Goal: Book appointment/travel/reservation

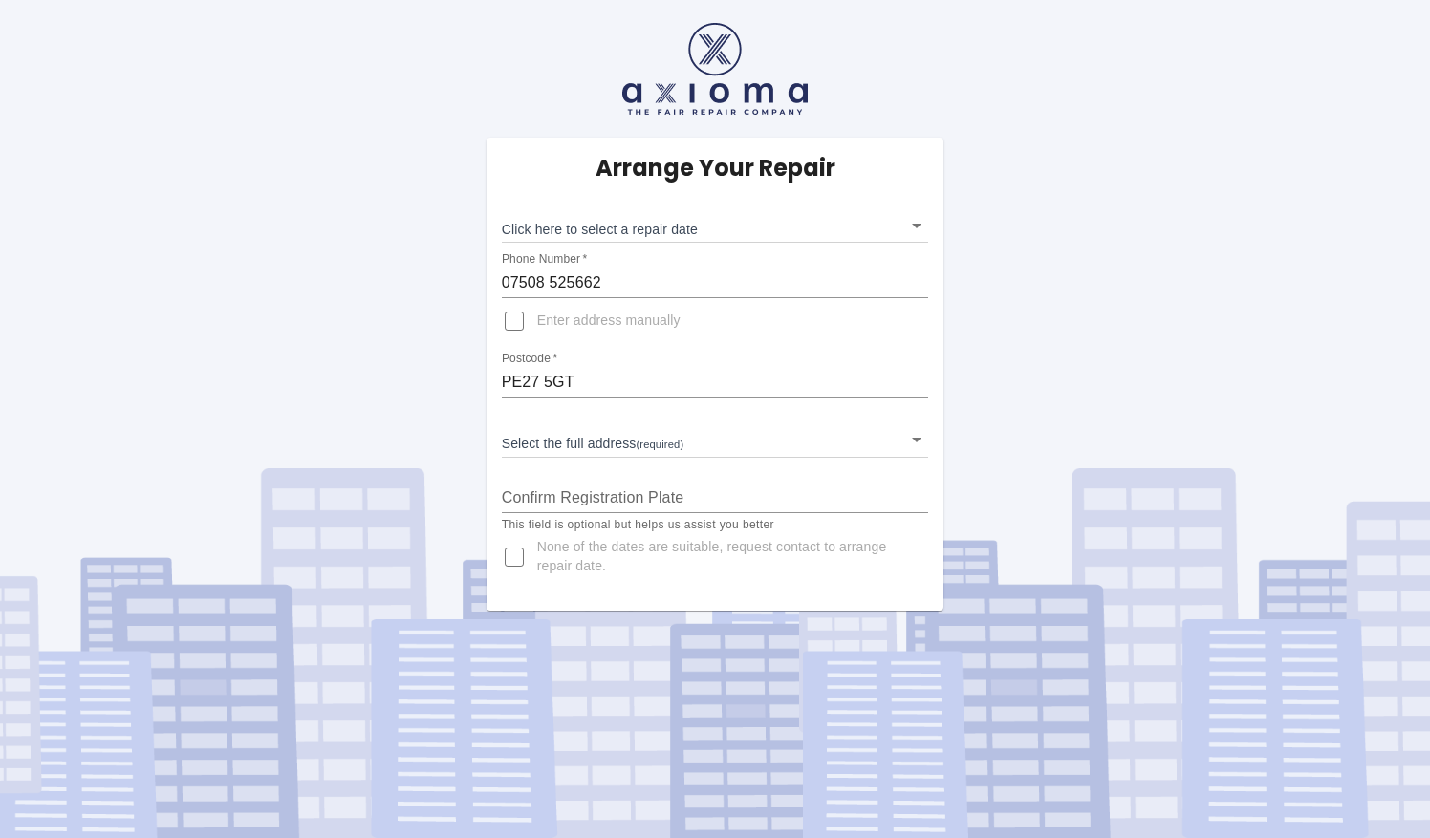
click at [1148, 440] on div "Arrange Your Repair Click here to select a repair date ​ Phone Number   * [PHON…" at bounding box center [715, 305] width 1459 height 611
click at [1080, 110] on div "Arrange Your Repair Click here to select a repair date ​ Phone Number   * [PHON…" at bounding box center [715, 305] width 1459 height 611
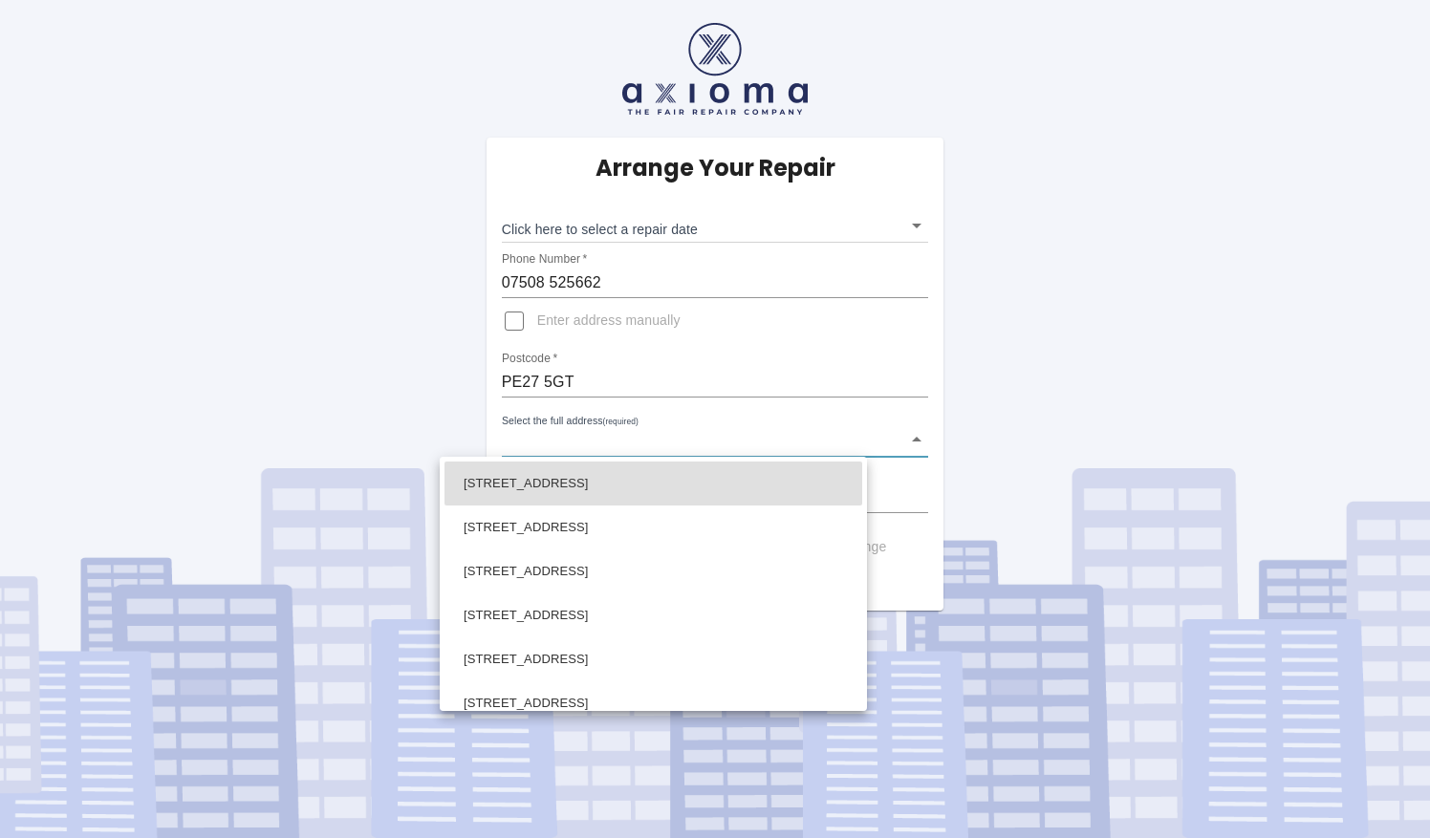
click at [922, 440] on body "Arrange Your Repair Click here to select a repair date ​ Phone Number   * [PHON…" at bounding box center [715, 419] width 1430 height 838
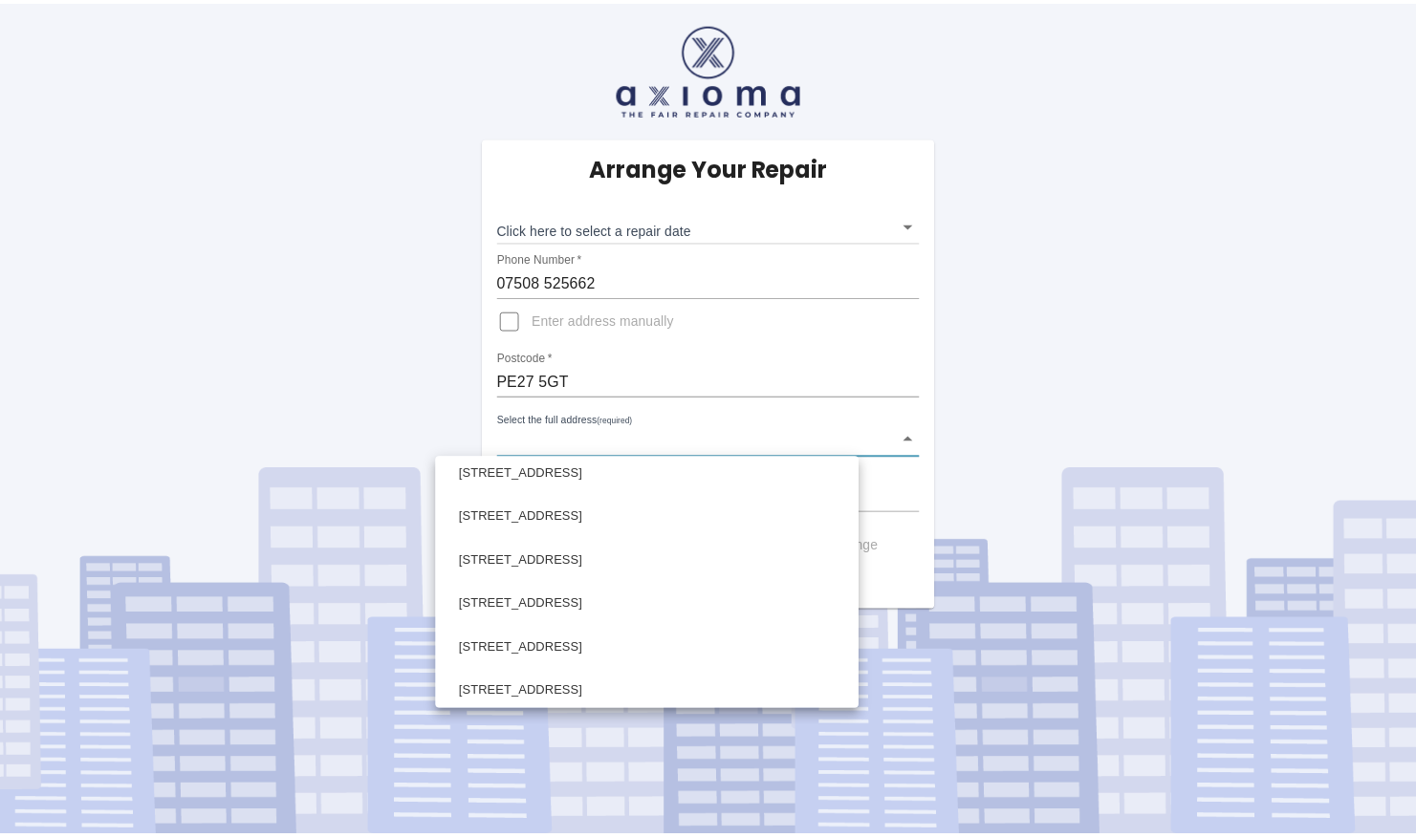
scroll to position [497, 0]
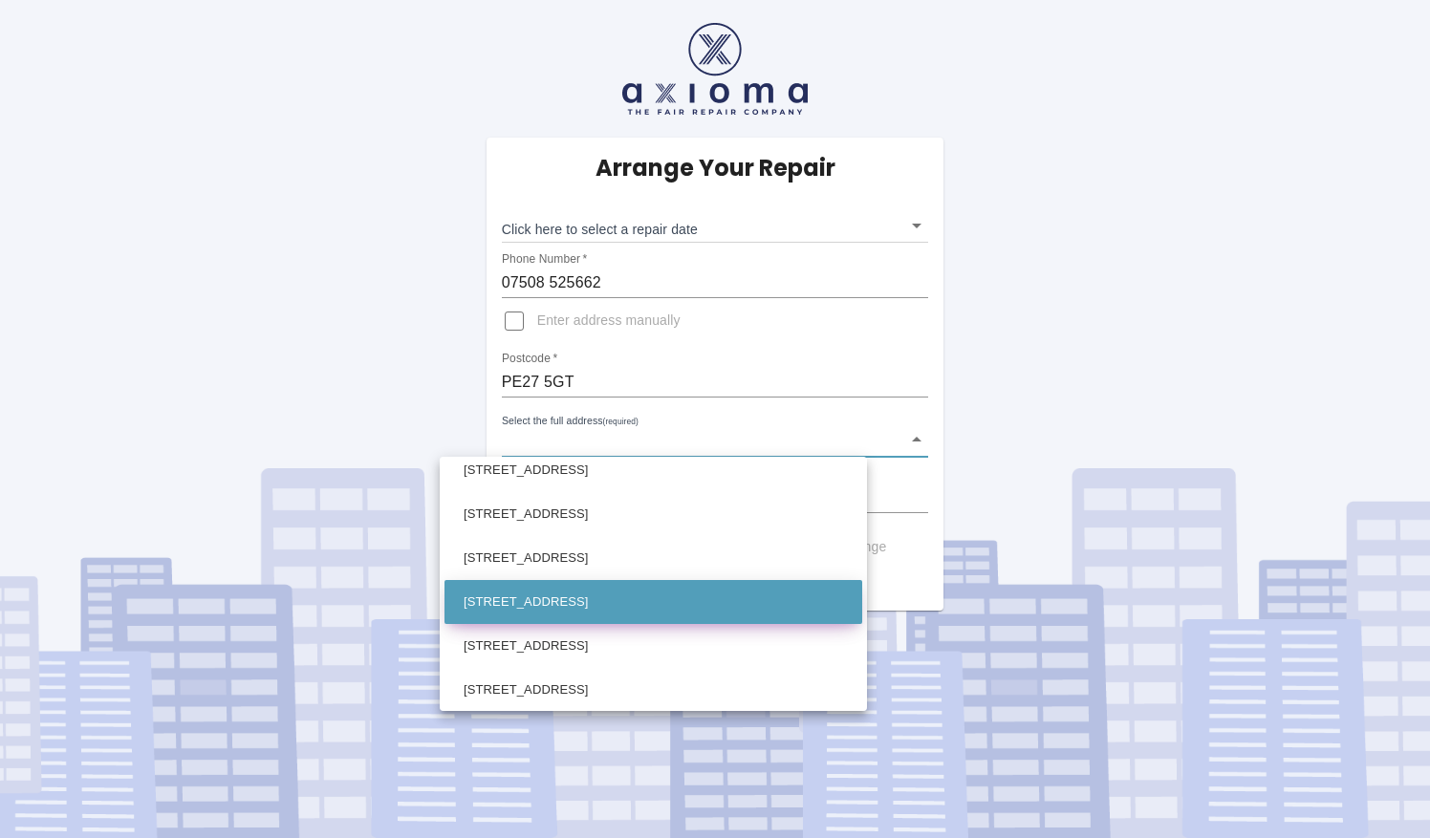
click at [765, 598] on li "11 Enderbys Wharf London Road St. Ives Cambridgeshire" at bounding box center [654, 602] width 418 height 44
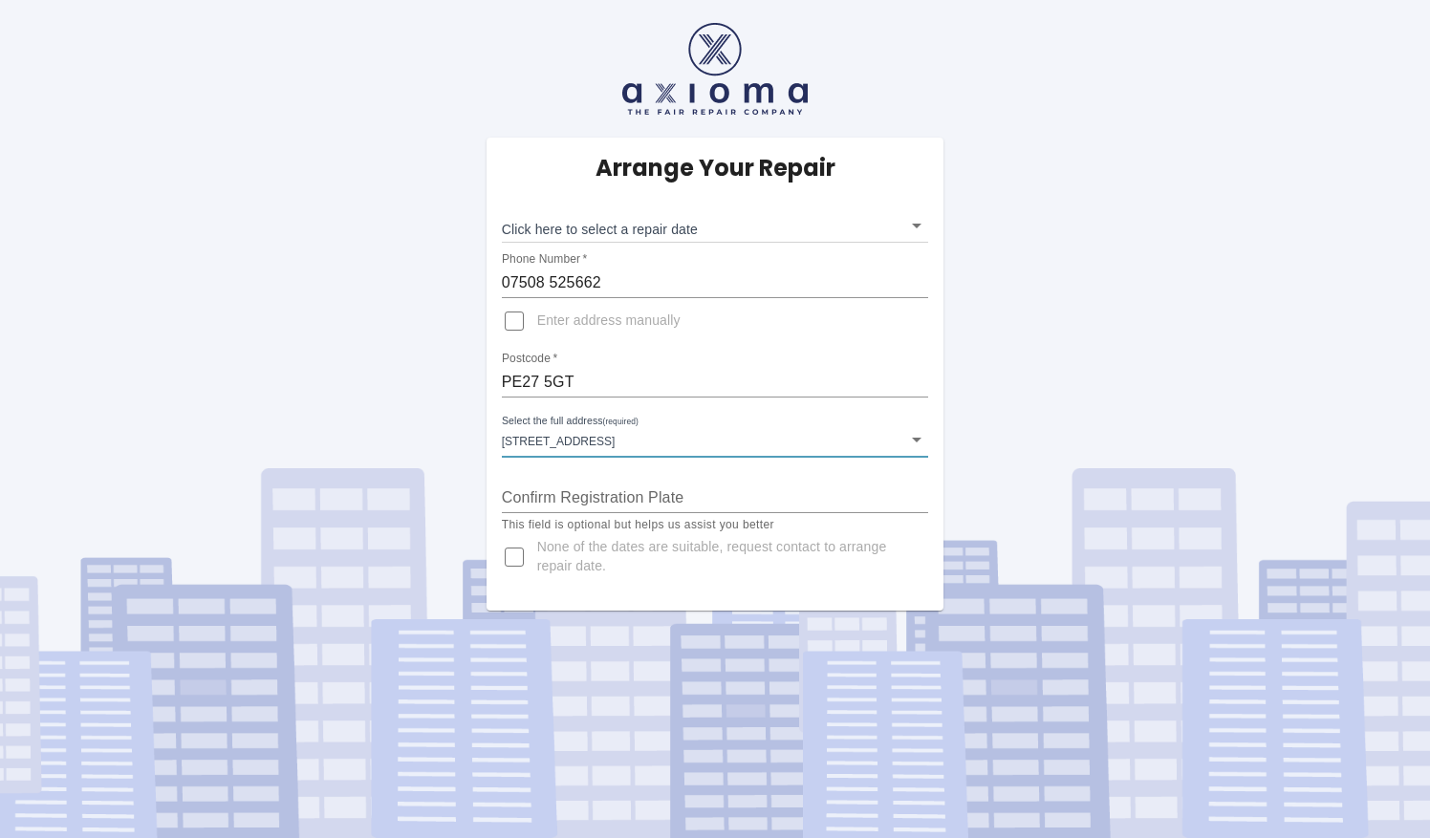
type input "11 Enderbys Wharf London Road St. Ives Cambridgeshire"
click at [749, 503] on input "Confirm Registration Plate" at bounding box center [715, 498] width 427 height 31
type input "BJ22 ZZX"
click at [914, 221] on body "Arrange Your Repair Click here to select a repair date ​ Phone Number   * 07508…" at bounding box center [715, 419] width 1430 height 838
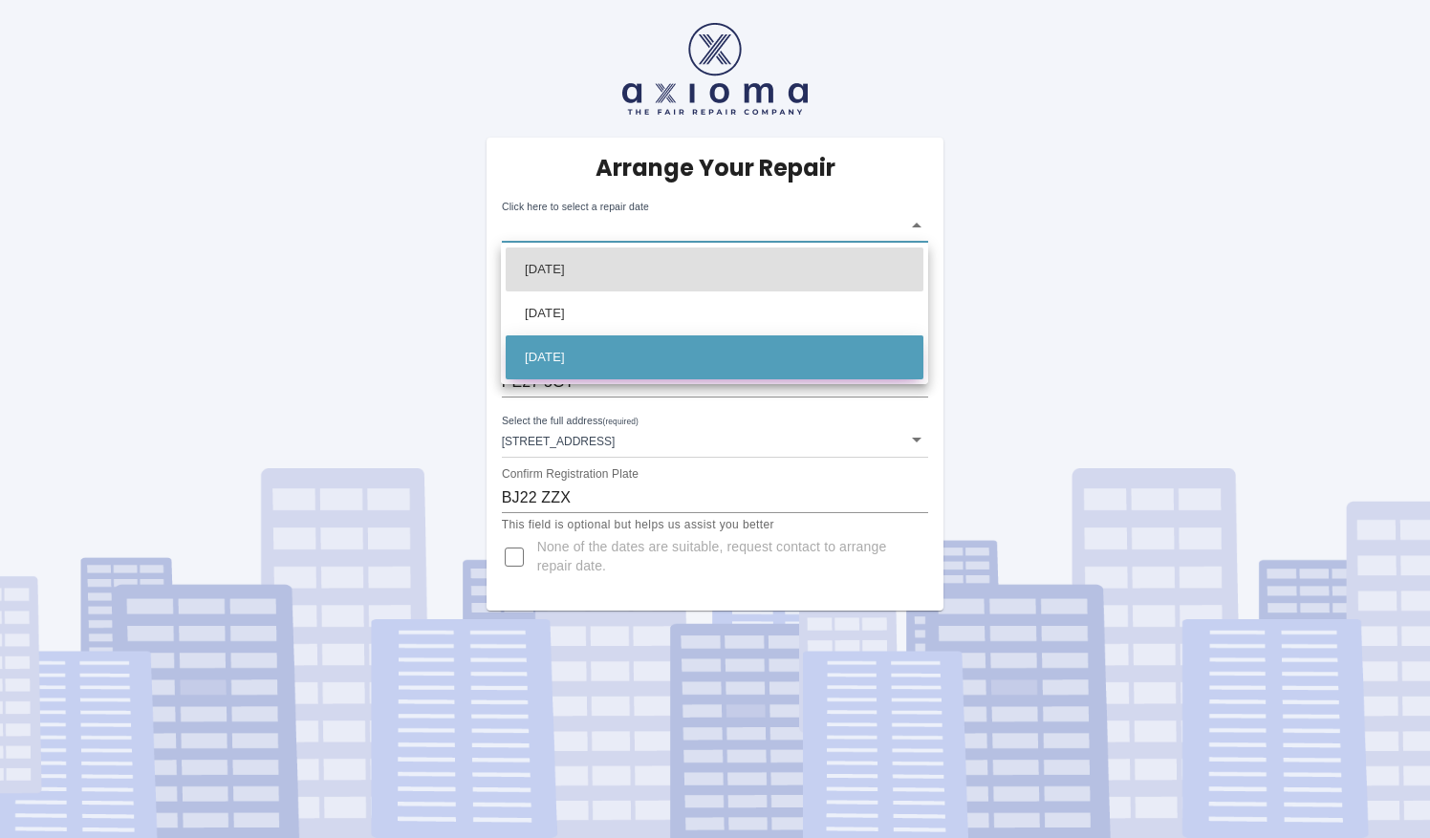
click at [711, 349] on li "Thu Oct 02 2025" at bounding box center [715, 358] width 418 height 44
type input "2025-10-02T00:00:00.000Z"
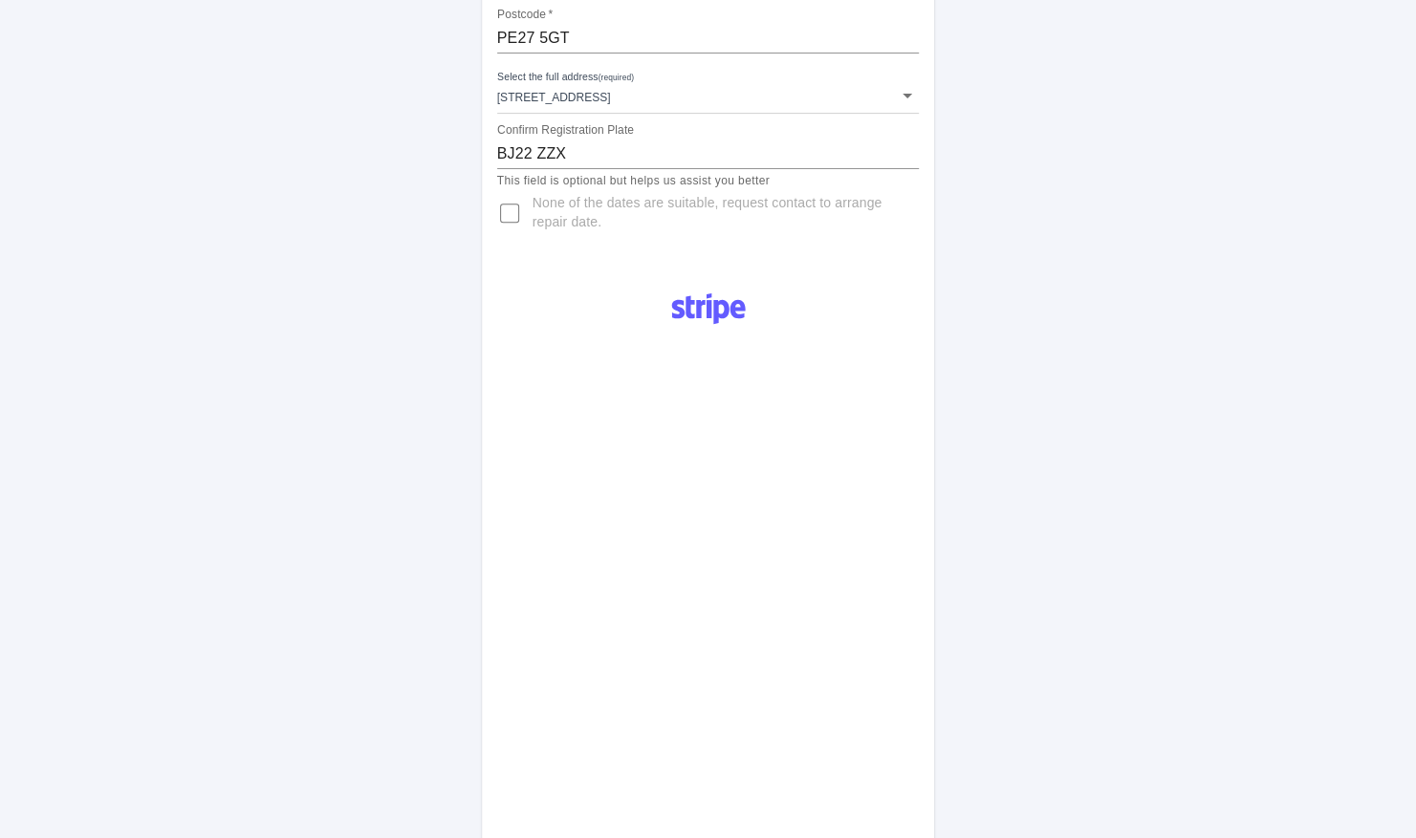
scroll to position [876, 0]
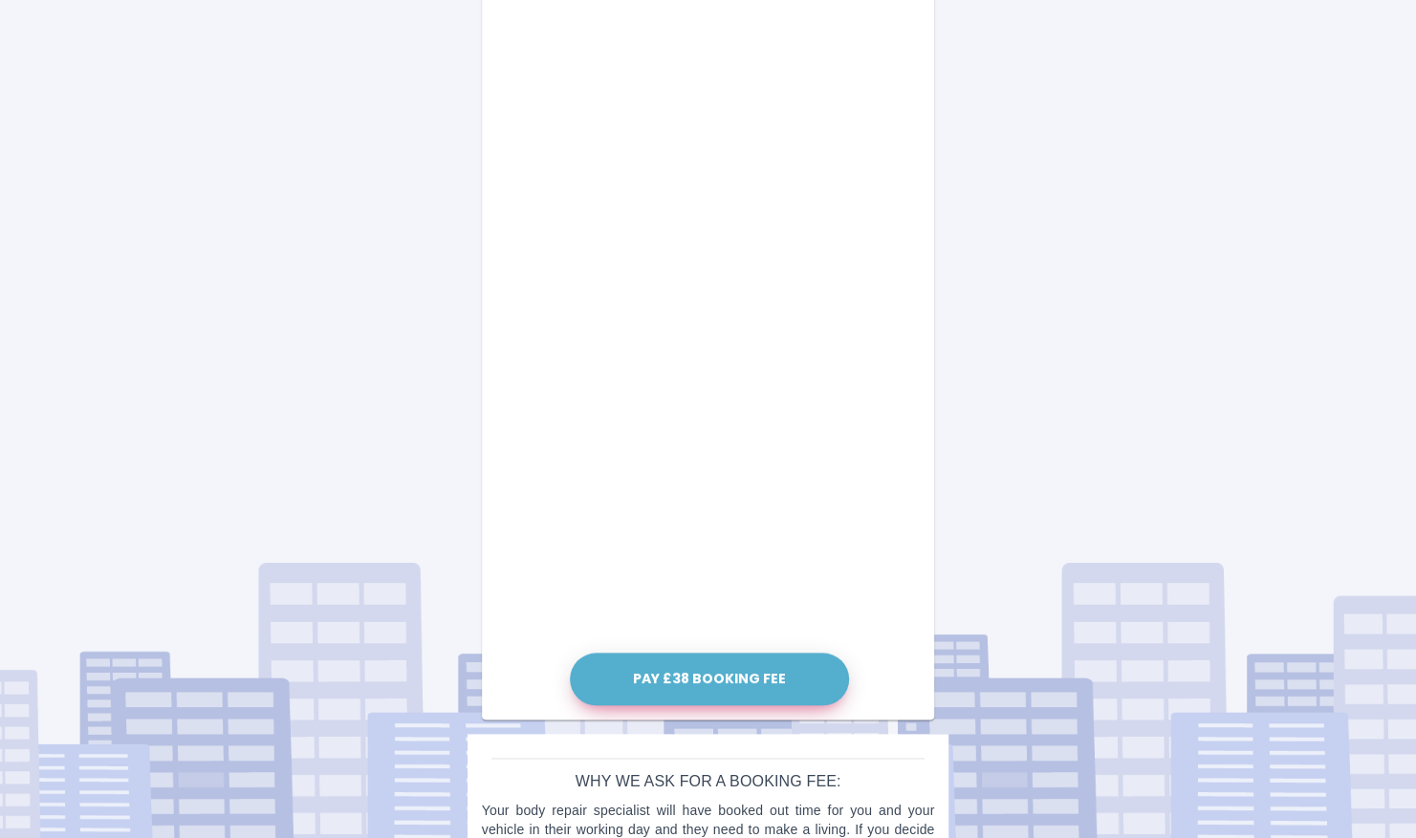
click at [767, 681] on button "Pay £38 Booking Fee" at bounding box center [709, 679] width 279 height 53
